Goal: Task Accomplishment & Management: Use online tool/utility

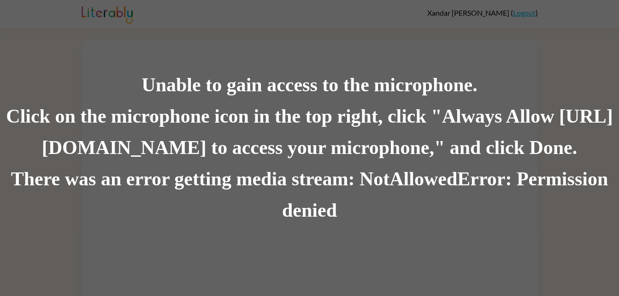
click at [255, 189] on div "There was an error getting media stream: NotAllowedError: Permission denied" at bounding box center [309, 194] width 619 height 63
click at [469, 174] on div "There was an error getting media stream: NotAllowedError: Permission denied" at bounding box center [309, 194] width 619 height 63
click at [408, 152] on div "Click on the microphone icon in the top right, click "Always Allow [URL][DOMAIN…" at bounding box center [309, 132] width 619 height 63
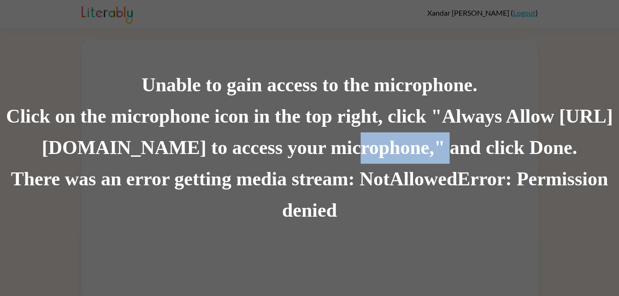
drag, startPoint x: 408, startPoint y: 152, endPoint x: 432, endPoint y: 64, distance: 91.2
click at [432, 64] on div "Unable to gain access to the microphone. Click on the microphone icon in the to…" at bounding box center [309, 148] width 619 height 296
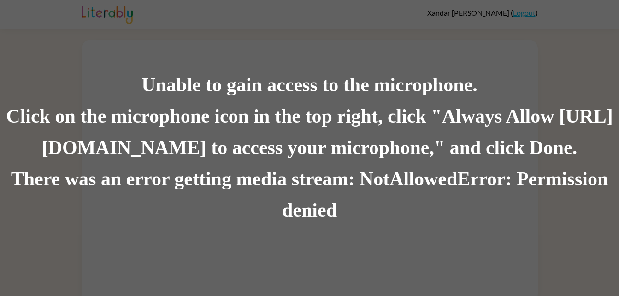
scroll to position [7, 0]
click at [594, 90] on div "Unable to gain access to the microphone." at bounding box center [309, 85] width 619 height 31
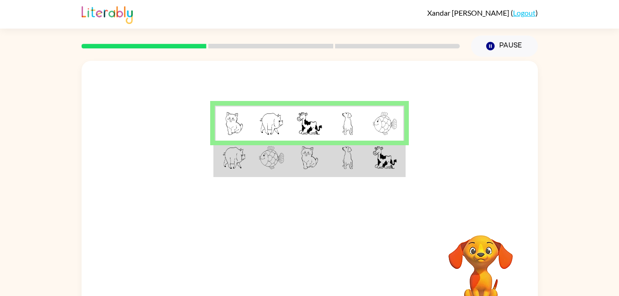
click at [318, 161] on td at bounding box center [309, 157] width 38 height 35
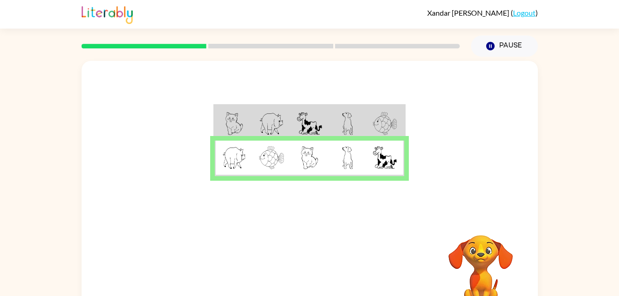
drag, startPoint x: 423, startPoint y: 119, endPoint x: 380, endPoint y: 133, distance: 45.6
click at [380, 133] on div at bounding box center [310, 138] width 456 height 155
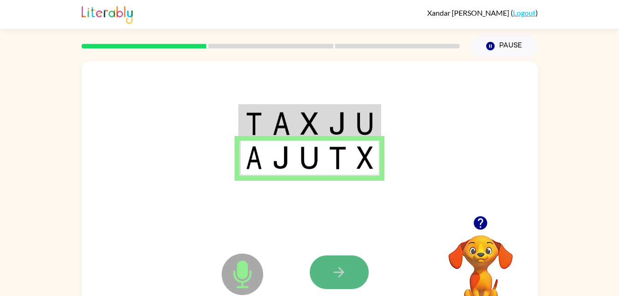
click at [335, 269] on icon "button" at bounding box center [339, 272] width 16 height 16
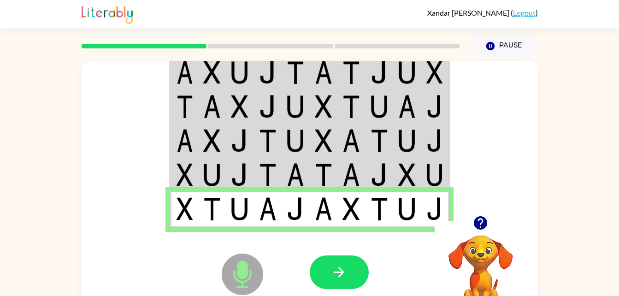
click at [368, 76] on td at bounding box center [379, 71] width 28 height 35
click at [373, 76] on img at bounding box center [379, 72] width 18 height 23
click at [341, 265] on icon "button" at bounding box center [339, 272] width 16 height 16
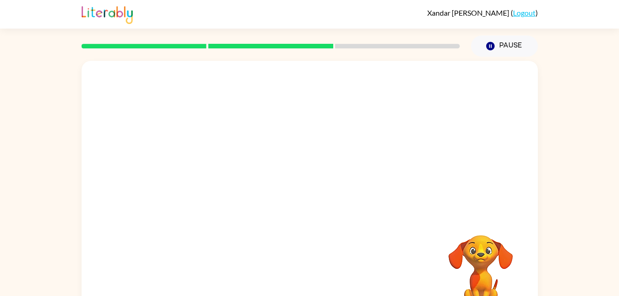
click at [461, 240] on video "Your browser must support playing .mp4 files to use Literably. Please try using…" at bounding box center [480, 267] width 92 height 92
click at [390, 226] on div "Your browser must support playing .mp4 files to use Literably. Please try using…" at bounding box center [310, 192] width 456 height 263
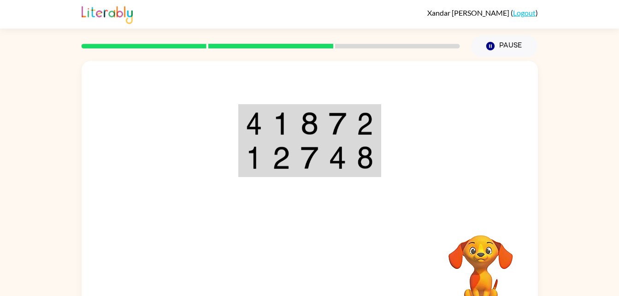
click at [492, 273] on video "Your browser must support playing .mp4 files to use Literably. Please try using…" at bounding box center [480, 267] width 92 height 92
click at [488, 44] on icon "button" at bounding box center [489, 46] width 8 height 8
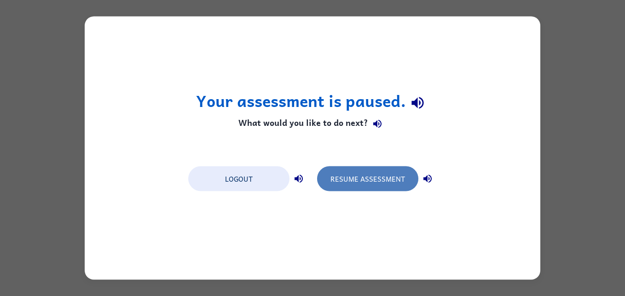
click at [387, 172] on button "Resume Assessment" at bounding box center [367, 178] width 101 height 25
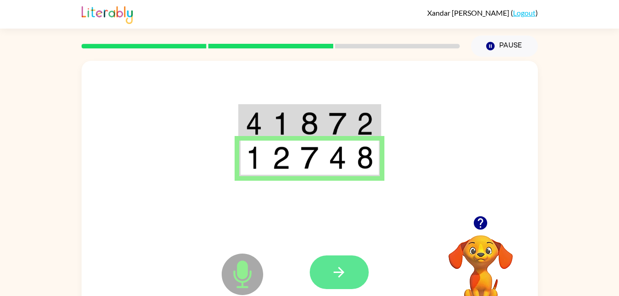
click at [337, 274] on icon "button" at bounding box center [339, 272] width 16 height 16
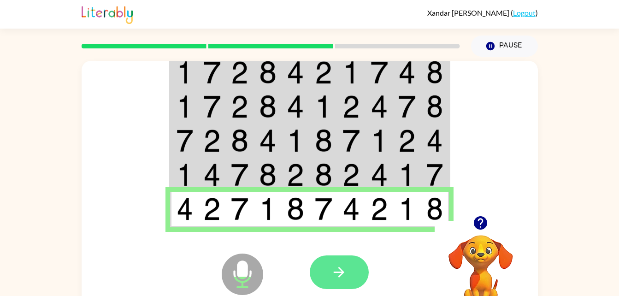
click at [340, 257] on button "button" at bounding box center [338, 272] width 59 height 34
